Goal: Check status: Check status

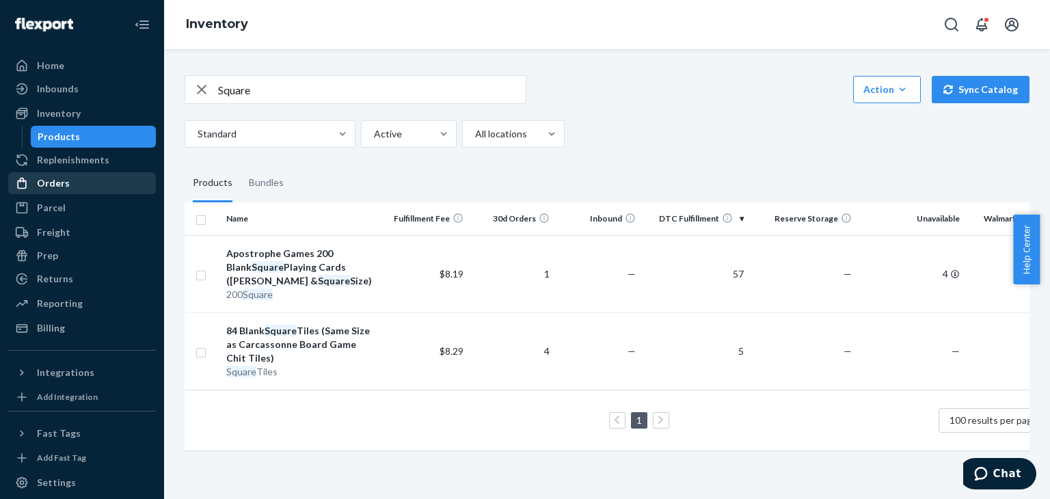
click at [65, 186] on div "Orders" at bounding box center [53, 183] width 33 height 14
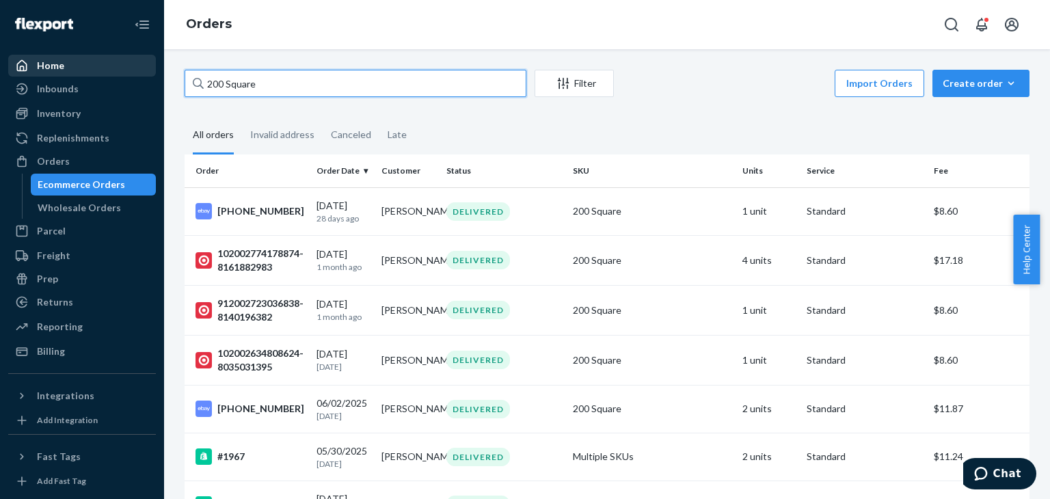
drag, startPoint x: 282, startPoint y: 85, endPoint x: 126, endPoint y: 69, distance: 156.0
click at [124, 68] on div "Home Inbounds Shipping Plans Problems Inventory Products Replenishments Orders …" at bounding box center [525, 249] width 1050 height 499
paste input "137213088"
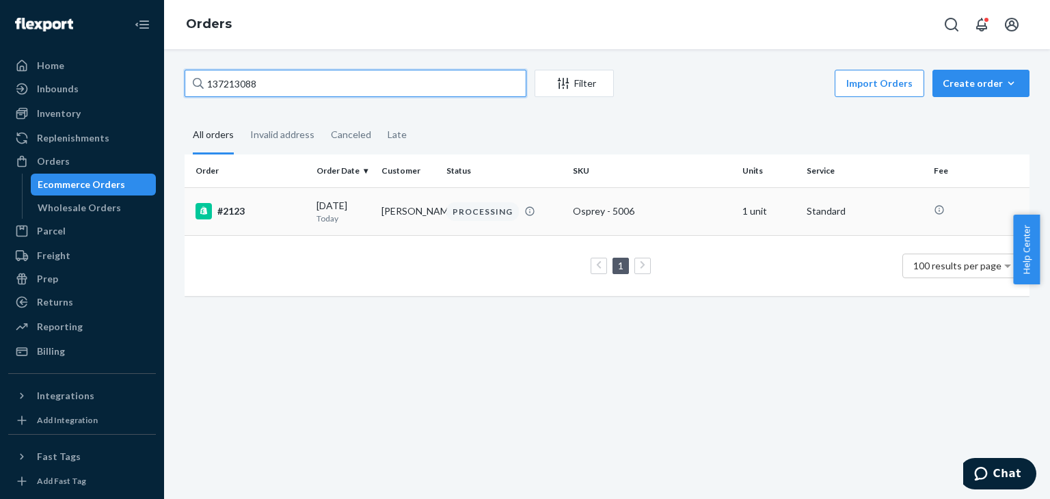
type input "137213088"
click at [235, 212] on div "#2123" at bounding box center [250, 211] width 110 height 16
